Goal: Task Accomplishment & Management: Use online tool/utility

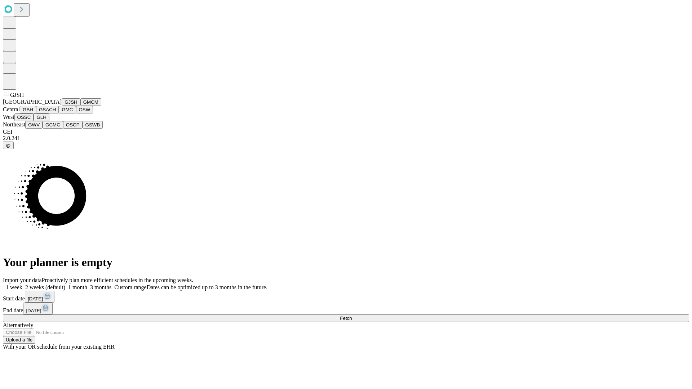
click at [62, 106] on button "GJSH" at bounding box center [71, 102] width 19 height 8
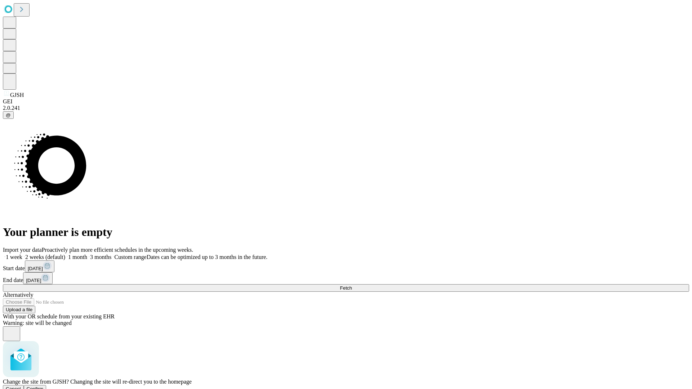
click at [44, 386] on span "Confirm" at bounding box center [35, 388] width 17 height 5
click at [65, 254] on label "2 weeks (default)" at bounding box center [43, 257] width 43 height 6
click at [352, 285] on span "Fetch" at bounding box center [346, 287] width 12 height 5
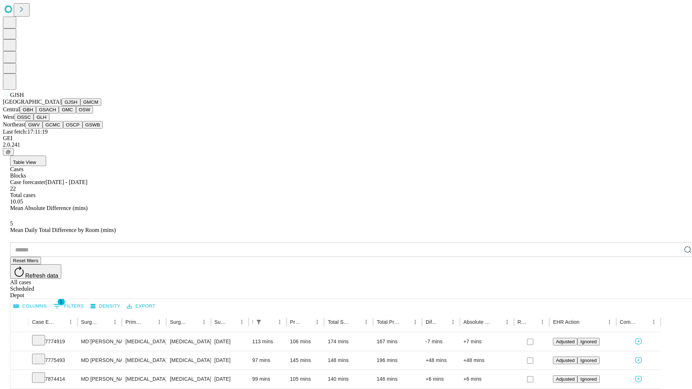
click at [80, 106] on button "GMCM" at bounding box center [90, 102] width 21 height 8
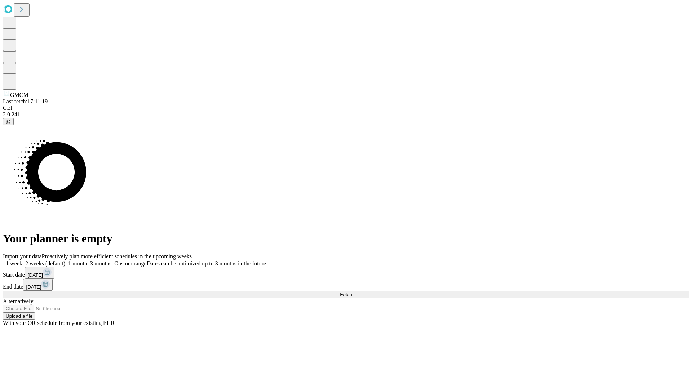
click at [65, 261] on label "2 weeks (default)" at bounding box center [43, 264] width 43 height 6
click at [352, 292] on span "Fetch" at bounding box center [346, 294] width 12 height 5
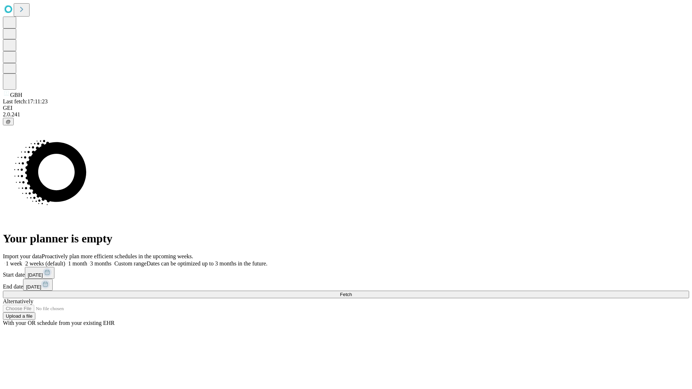
click at [65, 261] on label "2 weeks (default)" at bounding box center [43, 264] width 43 height 6
click at [352, 292] on span "Fetch" at bounding box center [346, 294] width 12 height 5
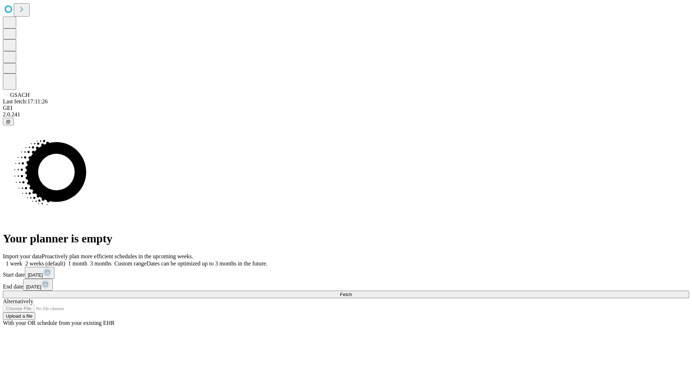
click at [65, 261] on label "2 weeks (default)" at bounding box center [43, 264] width 43 height 6
click at [352, 292] on span "Fetch" at bounding box center [346, 294] width 12 height 5
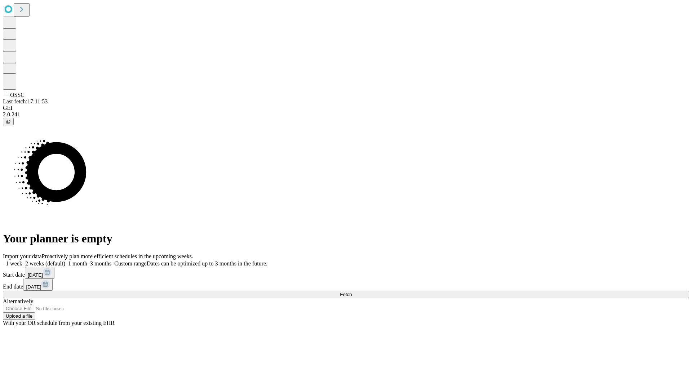
click at [65, 261] on label "2 weeks (default)" at bounding box center [43, 264] width 43 height 6
click at [352, 292] on span "Fetch" at bounding box center [346, 294] width 12 height 5
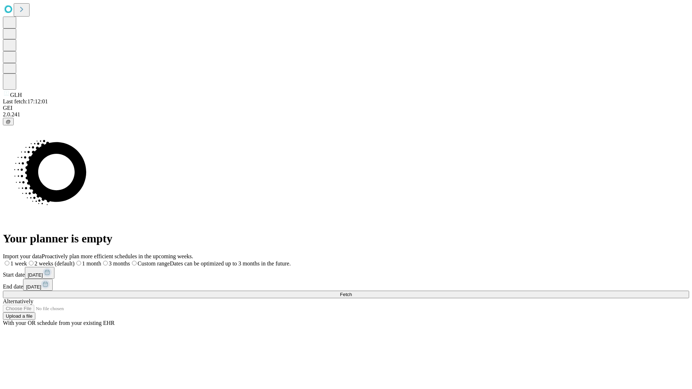
click at [75, 261] on label "2 weeks (default)" at bounding box center [51, 264] width 48 height 6
click at [352, 292] on span "Fetch" at bounding box center [346, 294] width 12 height 5
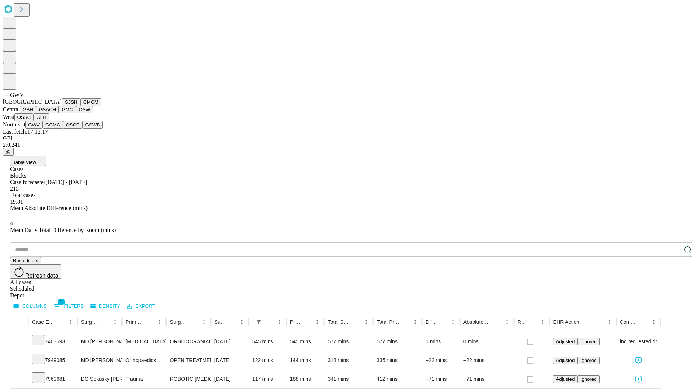
click at [56, 129] on button "GCMC" at bounding box center [53, 125] width 21 height 8
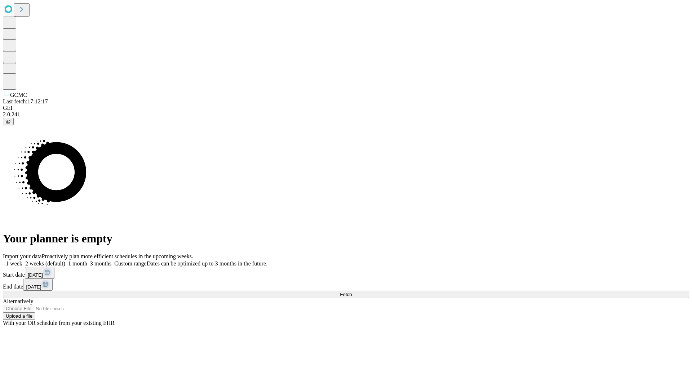
click at [65, 261] on label "2 weeks (default)" at bounding box center [43, 264] width 43 height 6
click at [352, 292] on span "Fetch" at bounding box center [346, 294] width 12 height 5
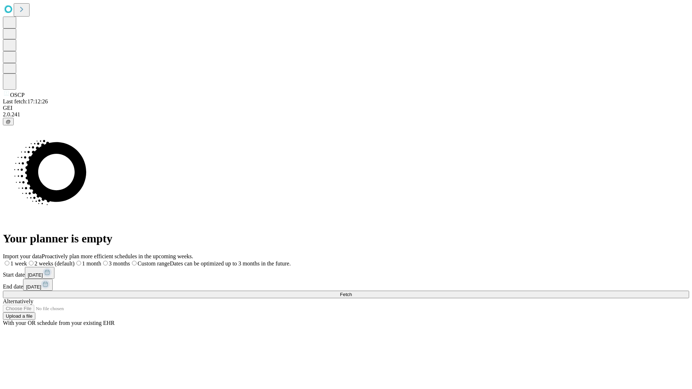
click at [75, 261] on label "2 weeks (default)" at bounding box center [51, 264] width 48 height 6
click at [352, 292] on span "Fetch" at bounding box center [346, 294] width 12 height 5
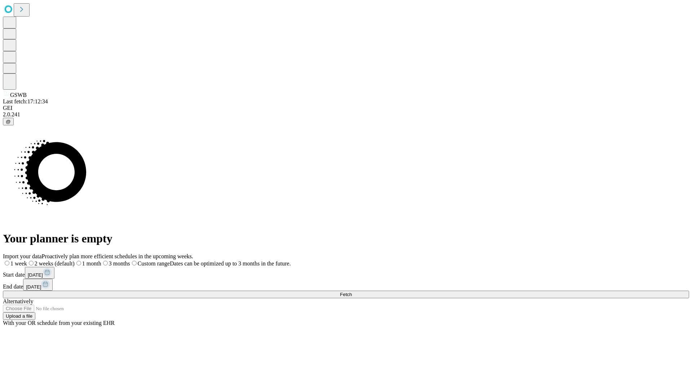
click at [75, 261] on label "2 weeks (default)" at bounding box center [51, 264] width 48 height 6
click at [352, 292] on span "Fetch" at bounding box center [346, 294] width 12 height 5
